Goal: Information Seeking & Learning: Find specific fact

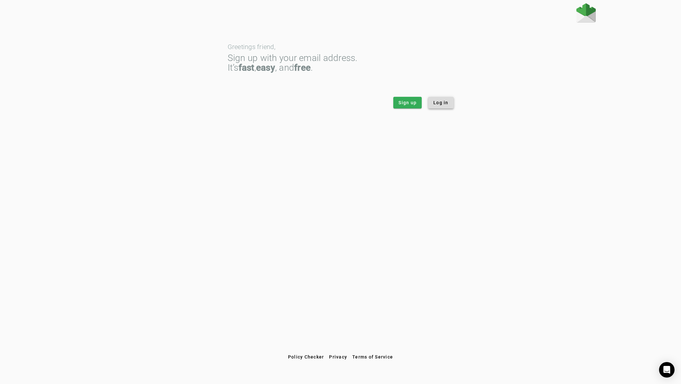
click at [440, 105] on span "Log in" at bounding box center [440, 102] width 15 height 6
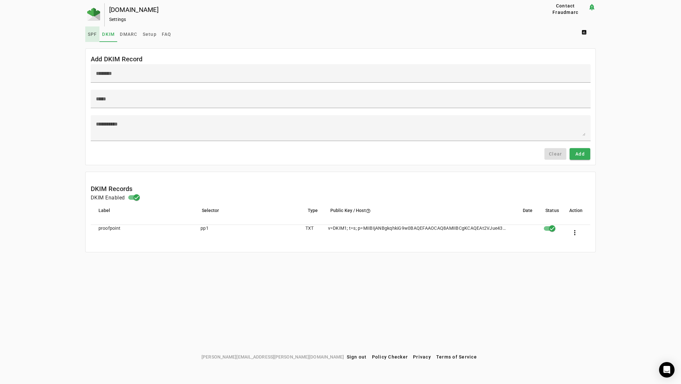
click at [88, 33] on span "SPF" at bounding box center [92, 34] width 9 height 5
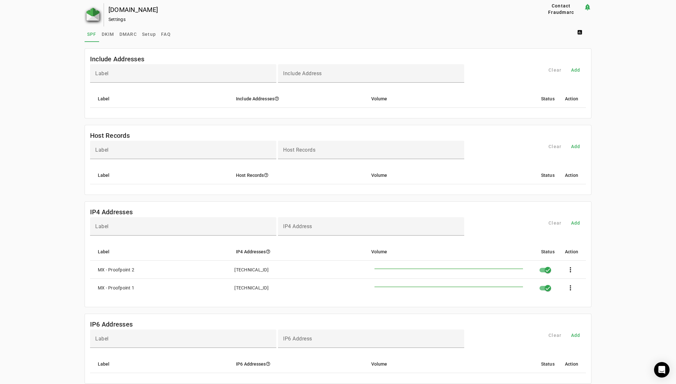
click at [91, 13] on img at bounding box center [92, 14] width 13 height 13
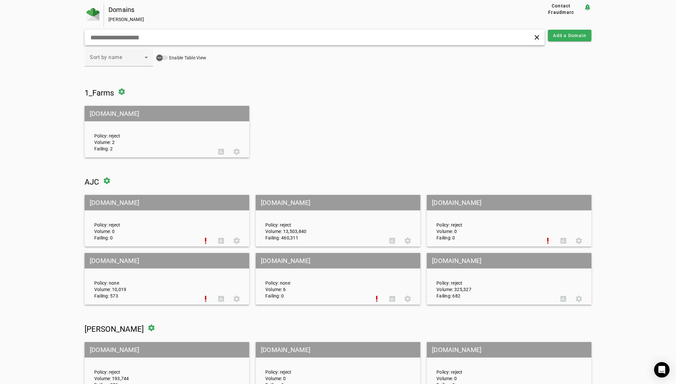
click at [149, 38] on input "text" at bounding box center [216, 38] width 253 height 8
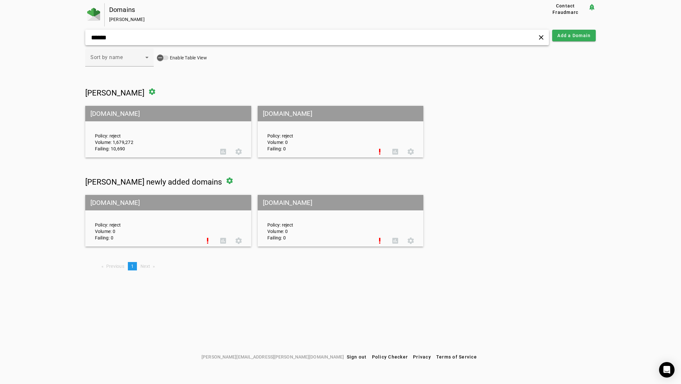
type input "******"
click at [113, 112] on mat-grid-tile-header "coxinc.com" at bounding box center [168, 113] width 166 height 15
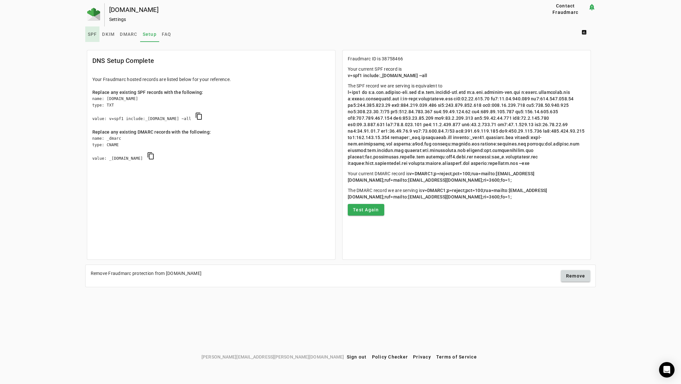
click at [95, 33] on span "SPF" at bounding box center [92, 34] width 9 height 5
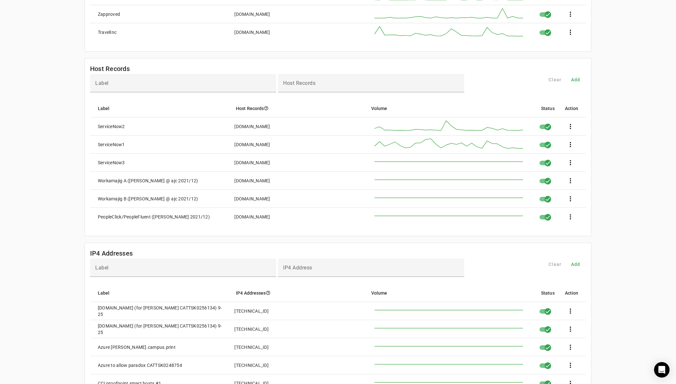
scroll to position [355, 0]
drag, startPoint x: 285, startPoint y: 185, endPoint x: 234, endPoint y: 188, distance: 51.1
click at [234, 188] on mat-cell "maile.workamajig.com" at bounding box center [296, 181] width 134 height 18
copy div "maile.workamajig.com"
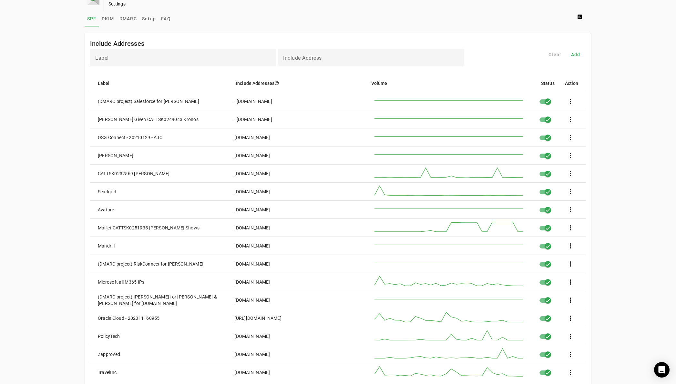
scroll to position [0, 0]
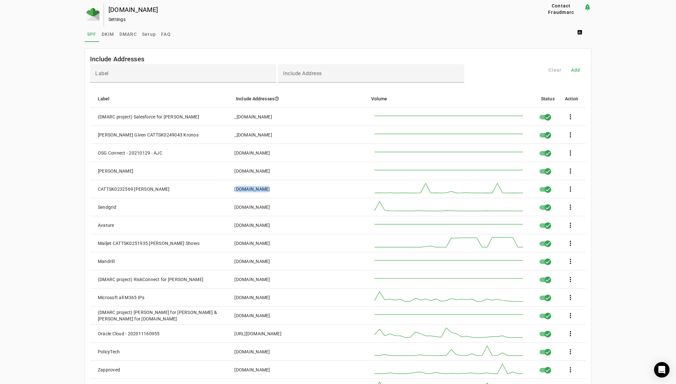
drag, startPoint x: 263, startPoint y: 190, endPoint x: 234, endPoint y: 188, distance: 29.1
click at [234, 188] on mat-cell "mailgun.org" at bounding box center [296, 189] width 134 height 18
copy div "mailgun.org"
drag, startPoint x: 263, startPoint y: 190, endPoint x: 234, endPoint y: 189, distance: 29.1
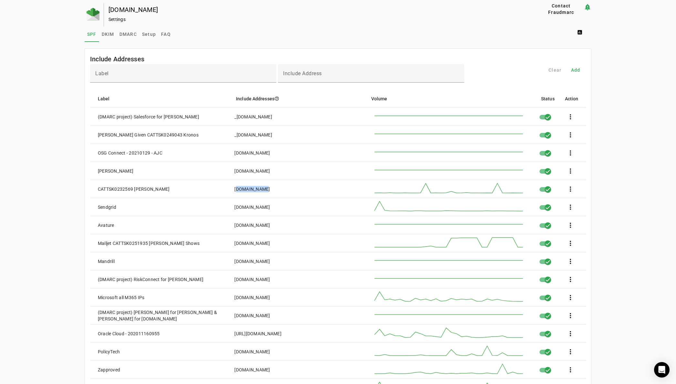
click at [234, 189] on mat-cell "mailgun.org" at bounding box center [296, 189] width 134 height 18
copy div "mailgun.org"
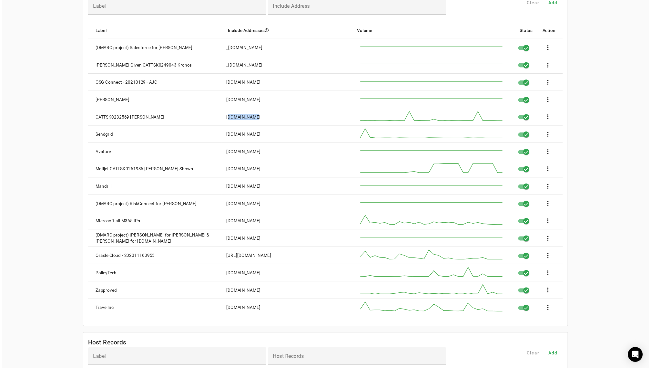
scroll to position [194, 0]
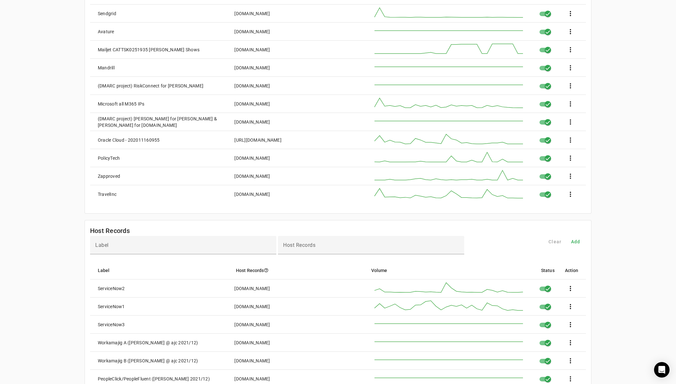
drag, startPoint x: 267, startPoint y: 123, endPoint x: 234, endPoint y: 123, distance: 33.2
click at [234, 123] on mat-cell "spf1.seic.com" at bounding box center [296, 122] width 134 height 18
copy div "spf1.seic.com"
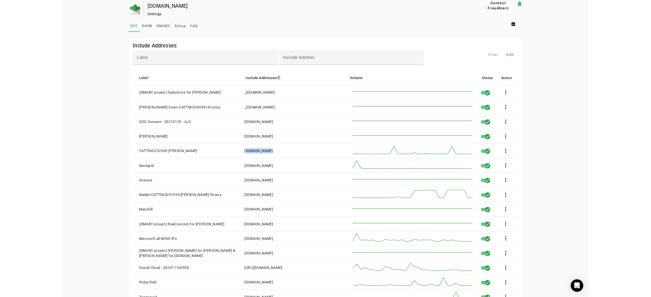
scroll to position [0, 0]
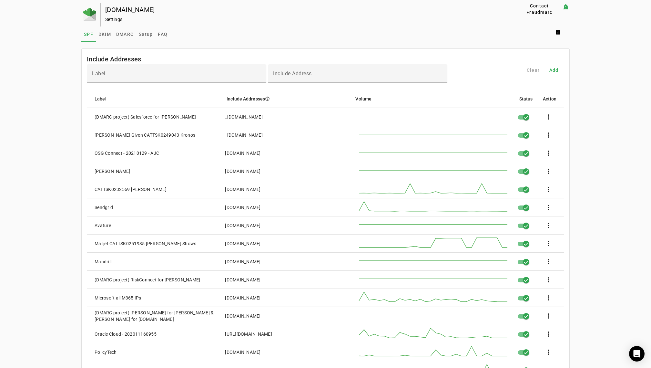
click at [342, 21] on div "Settings" at bounding box center [300, 19] width 391 height 6
